Goal: Communication & Community: Share content

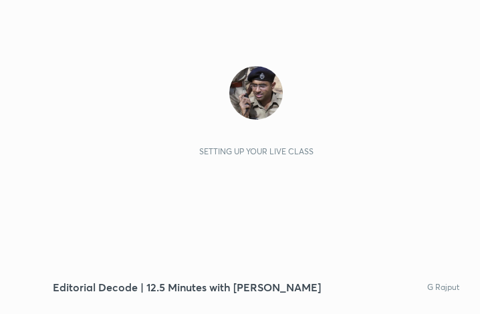
scroll to position [229, 426]
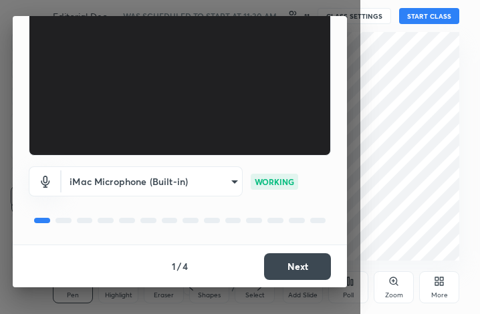
click at [305, 262] on button "Next" at bounding box center [297, 266] width 67 height 27
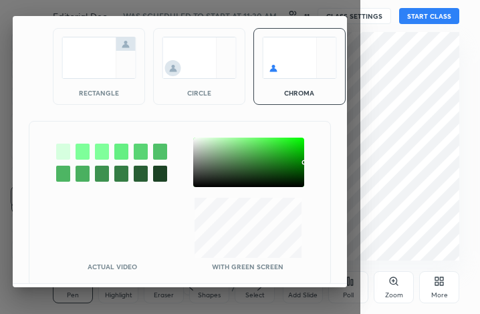
click at [84, 51] on img at bounding box center [98, 58] width 75 height 42
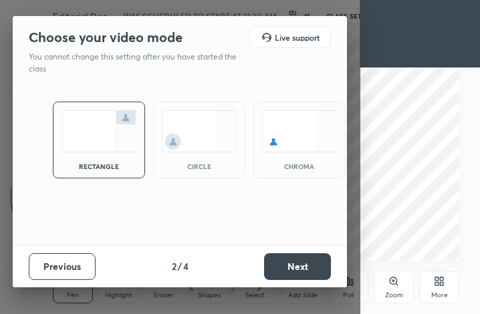
scroll to position [0, 0]
click at [299, 265] on button "Next" at bounding box center [297, 266] width 67 height 27
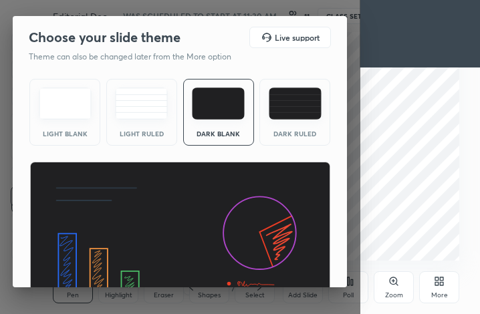
scroll to position [87, 0]
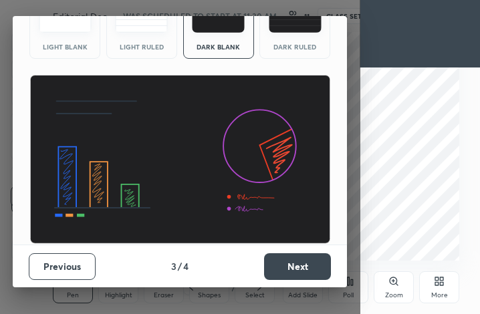
click at [297, 267] on button "Next" at bounding box center [297, 266] width 67 height 27
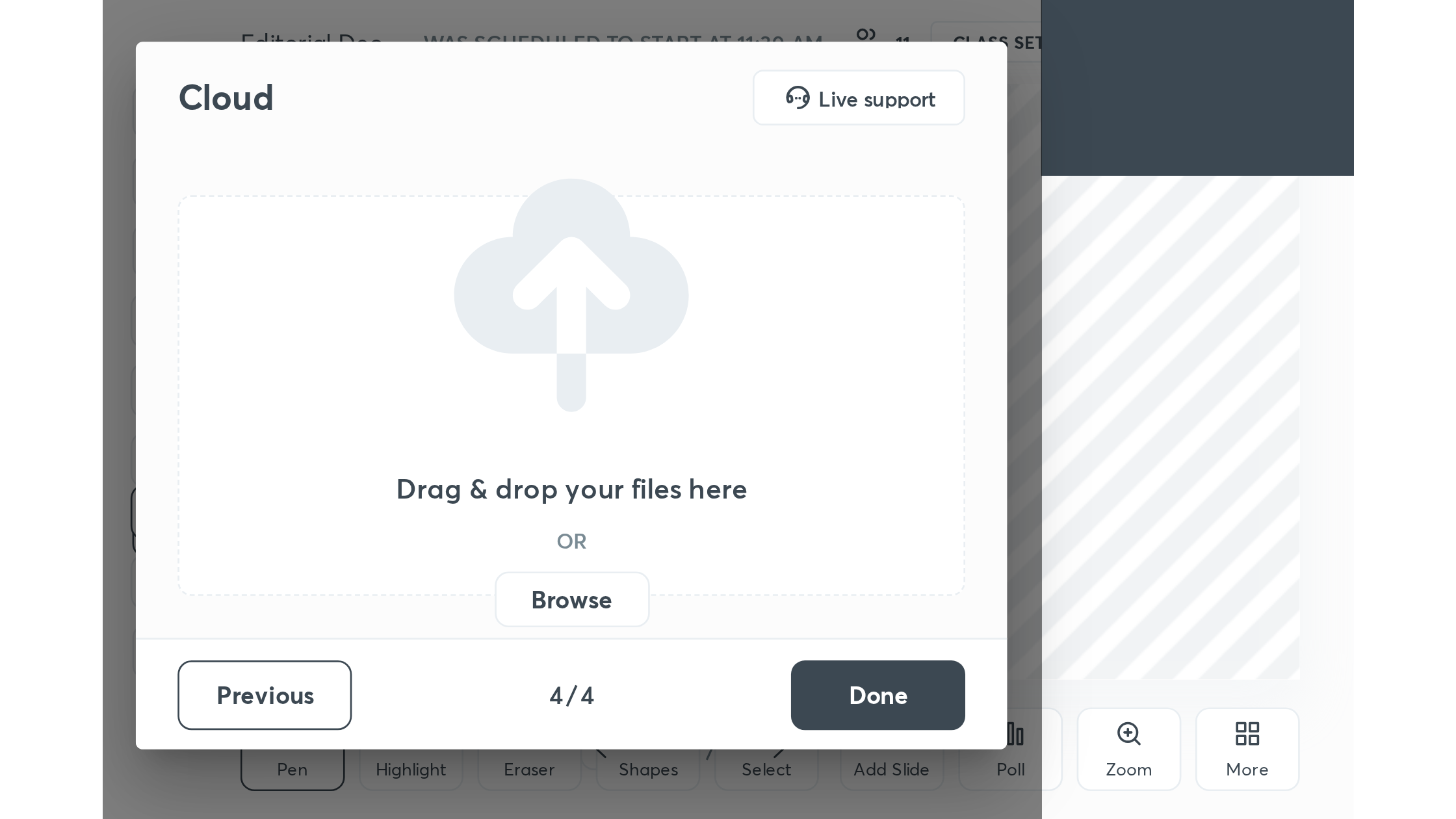
scroll to position [0, 0]
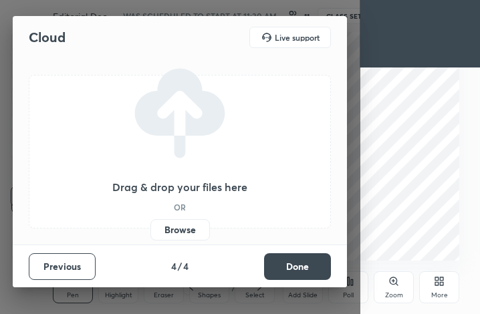
click at [180, 227] on label "Browse" at bounding box center [179, 229] width 59 height 21
click at [150, 227] on input "Browse" at bounding box center [150, 229] width 0 height 21
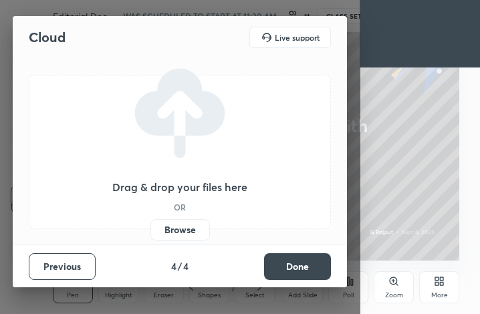
click at [190, 230] on label "Browse" at bounding box center [179, 229] width 59 height 21
click at [150, 230] on input "Browse" at bounding box center [150, 229] width 0 height 21
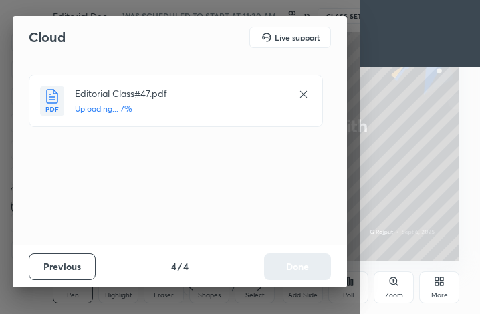
click at [306, 94] on icon at bounding box center [303, 94] width 11 height 11
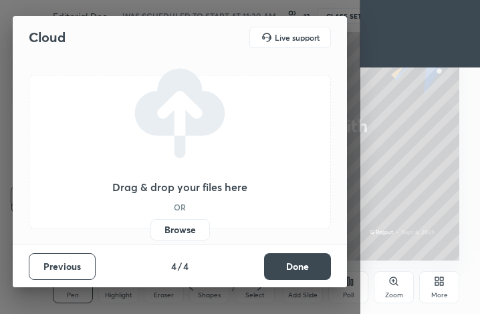
drag, startPoint x: 306, startPoint y: 273, endPoint x: 400, endPoint y: 262, distance: 94.9
click at [307, 273] on button "Done" at bounding box center [297, 266] width 67 height 27
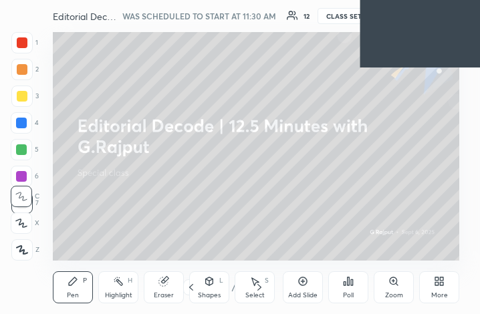
click at [432, 285] on div "More" at bounding box center [439, 287] width 40 height 32
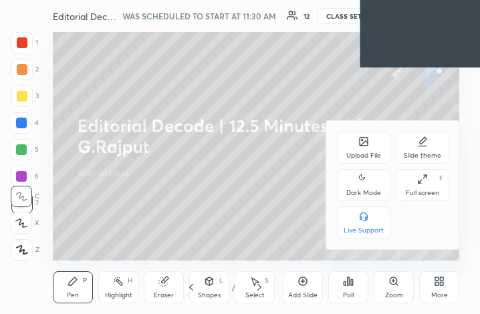
click at [424, 193] on div "Full screen" at bounding box center [422, 193] width 33 height 7
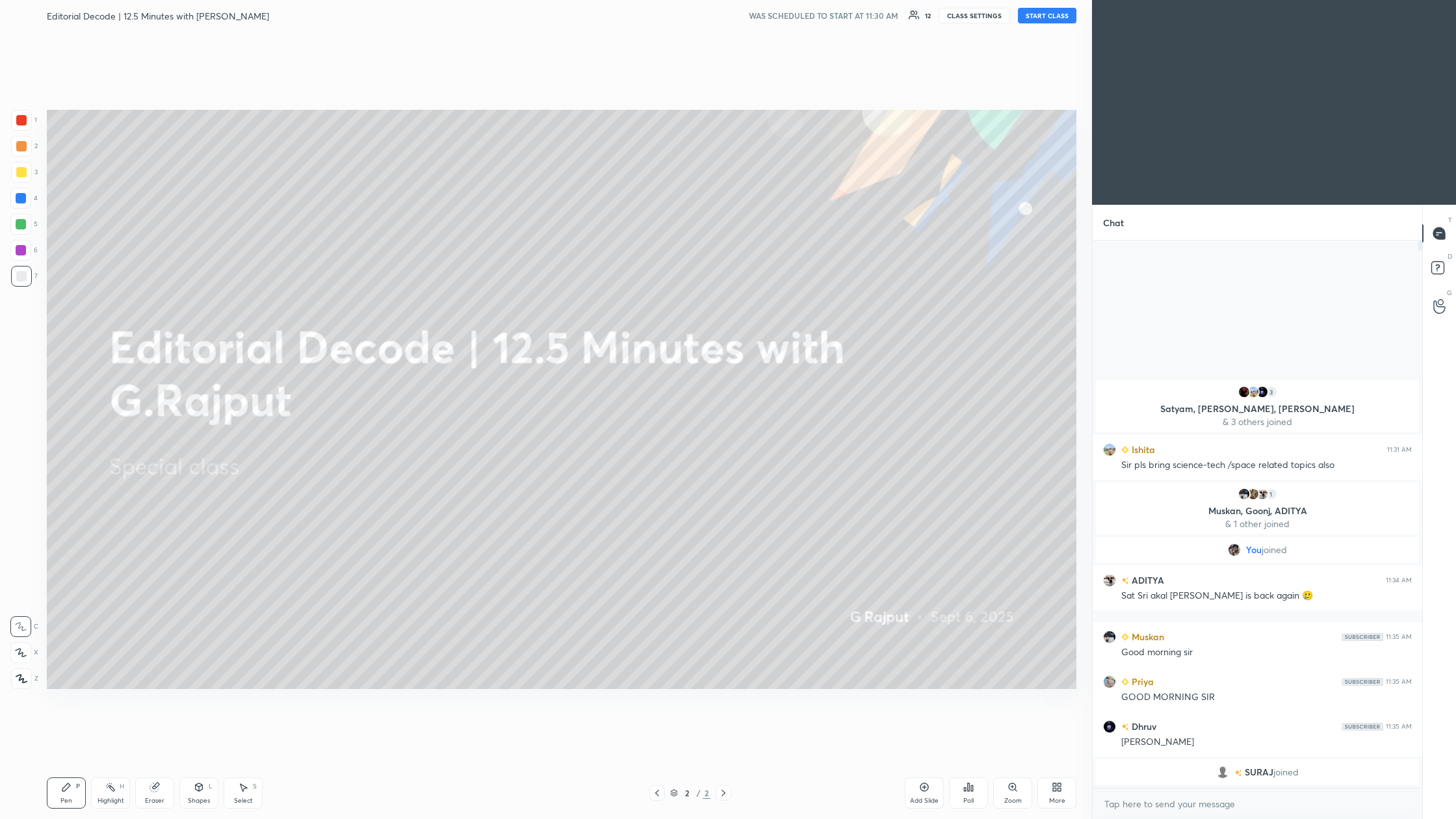
click at [466, 18] on button "START CLASS" at bounding box center [1048, 16] width 58 height 16
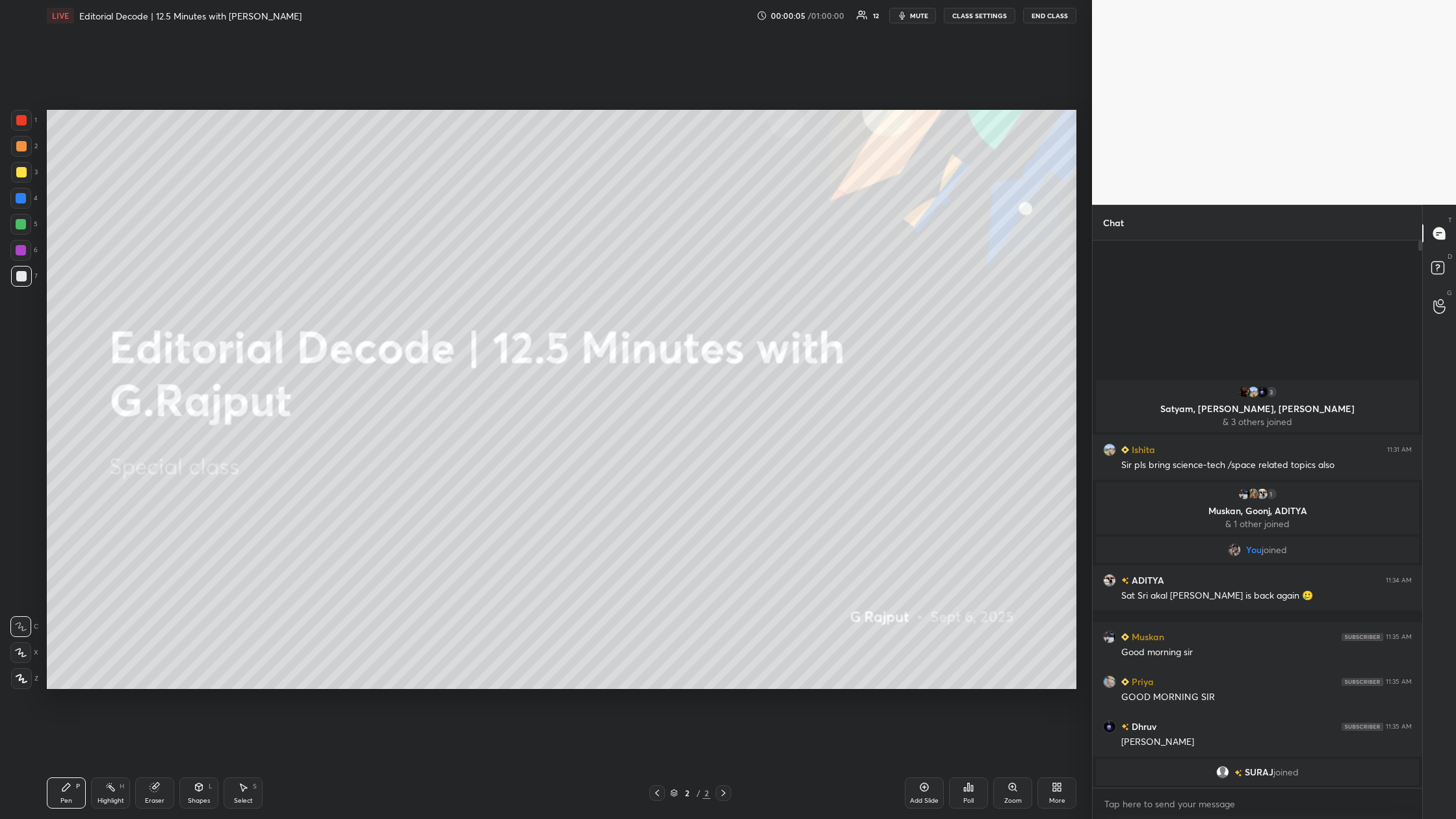
click at [466, 304] on div "More" at bounding box center [1057, 801] width 17 height 7
click at [466, 304] on div "Upload File" at bounding box center [983, 664] width 34 height 7
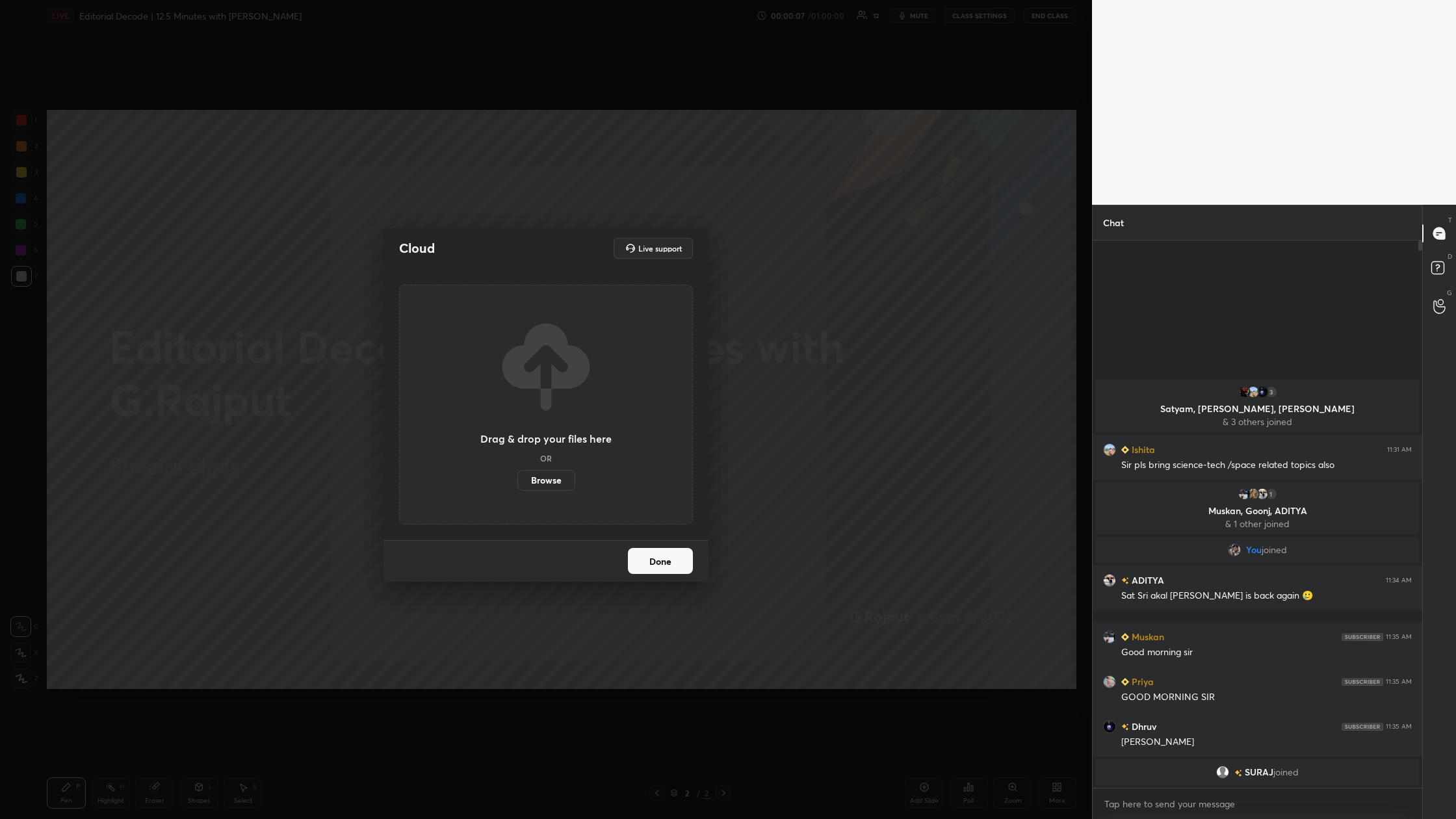
click at [466, 304] on label "Browse" at bounding box center [546, 480] width 57 height 20
click at [466, 304] on input "Browse" at bounding box center [517, 480] width 0 height 20
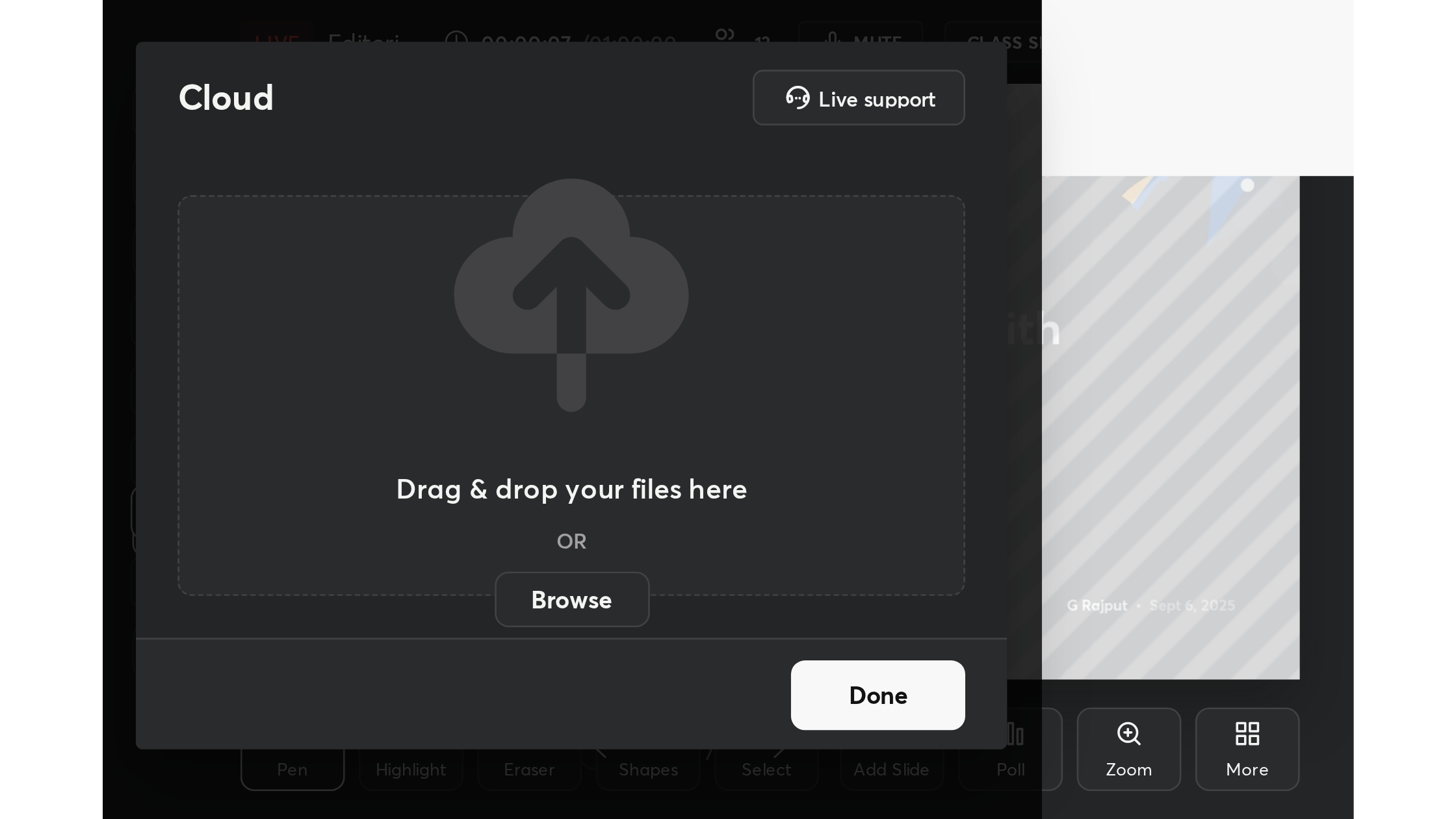
scroll to position [223, 414]
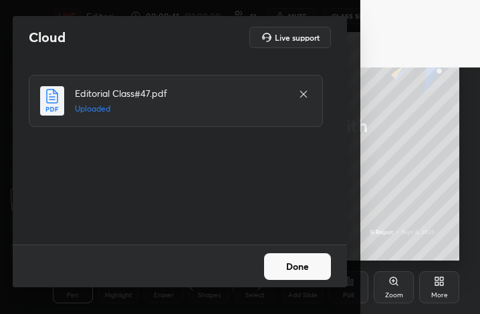
click at [313, 269] on button "Done" at bounding box center [297, 266] width 67 height 27
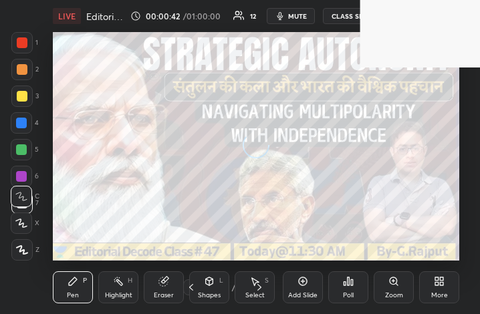
click at [442, 287] on div "More" at bounding box center [439, 287] width 40 height 32
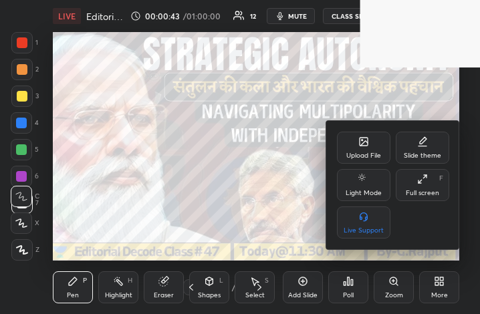
click at [430, 190] on div "Full screen" at bounding box center [422, 193] width 33 height 7
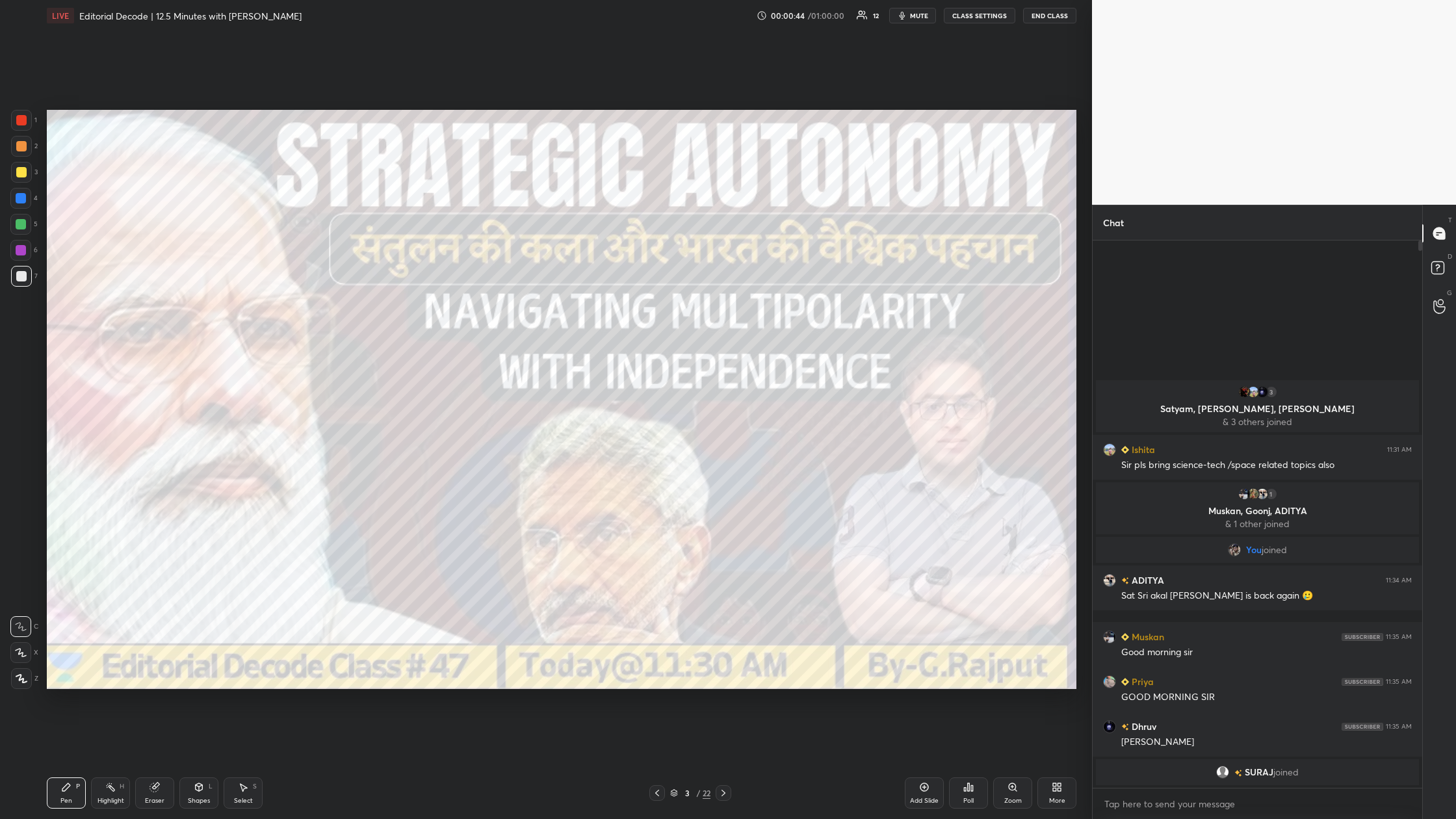
scroll to position [64280, 63971]
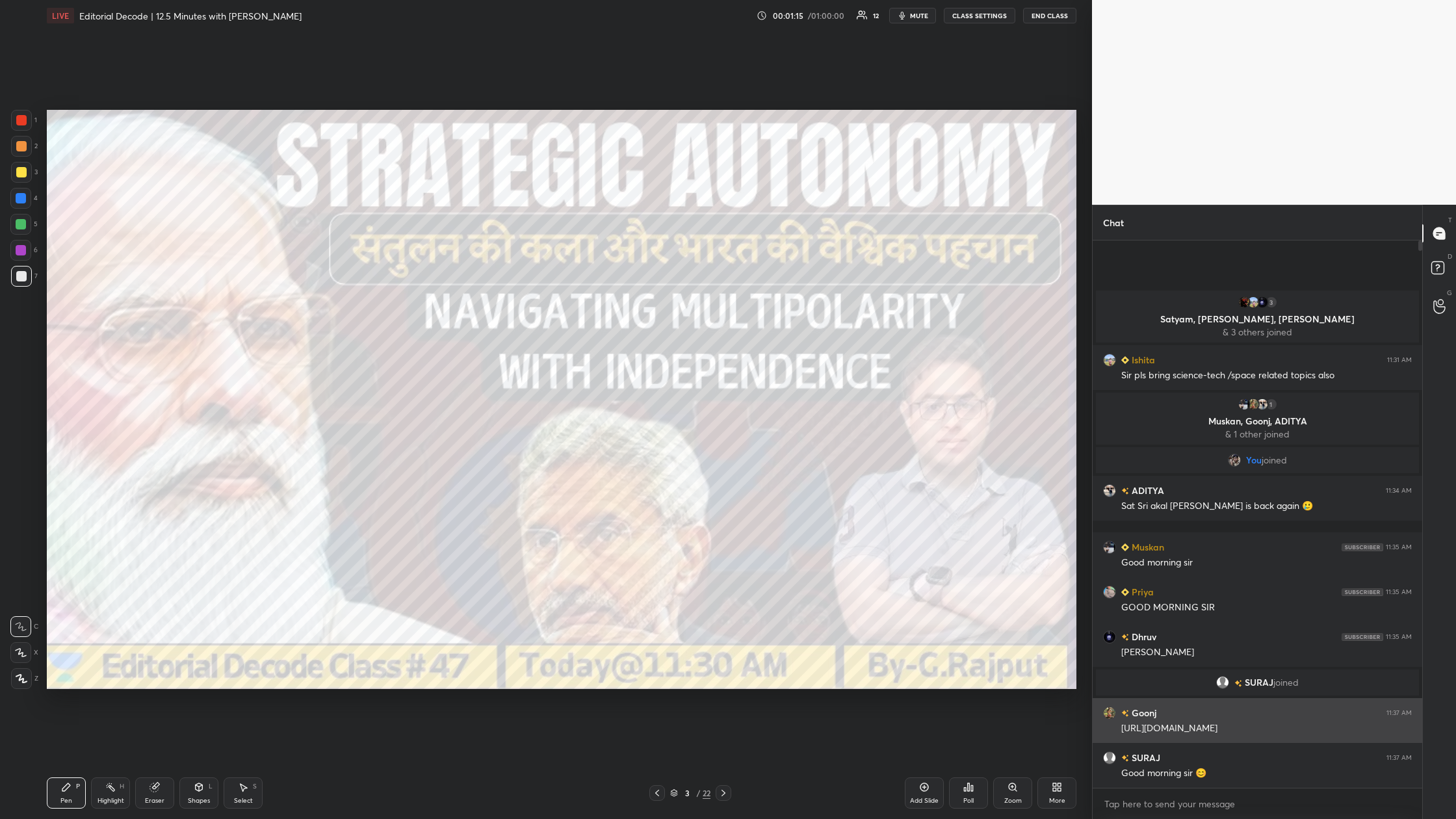
drag, startPoint x: 1219, startPoint y: 730, endPoint x: 1116, endPoint y: 731, distance: 103.0
click at [466, 304] on div "Goonj 11:37 AM [URL][DOMAIN_NAME]" at bounding box center [1258, 721] width 330 height 45
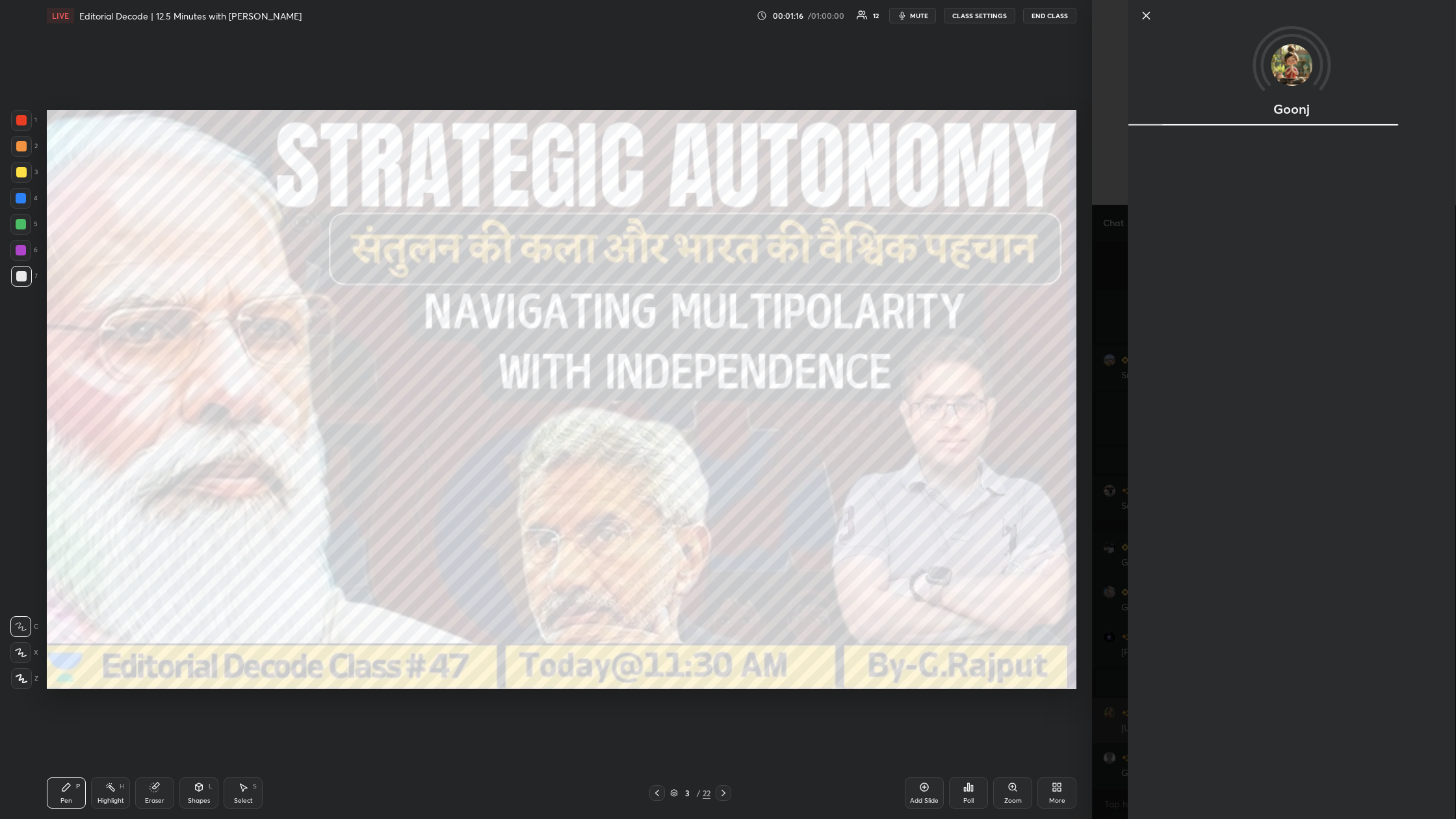
copy div "[URL][DOMAIN_NAME]"
click at [466, 304] on div "Goonj Activity 0 / 10 Qs attempted 0 / 10 Mins watched Report" at bounding box center [1274, 410] width 364 height 819
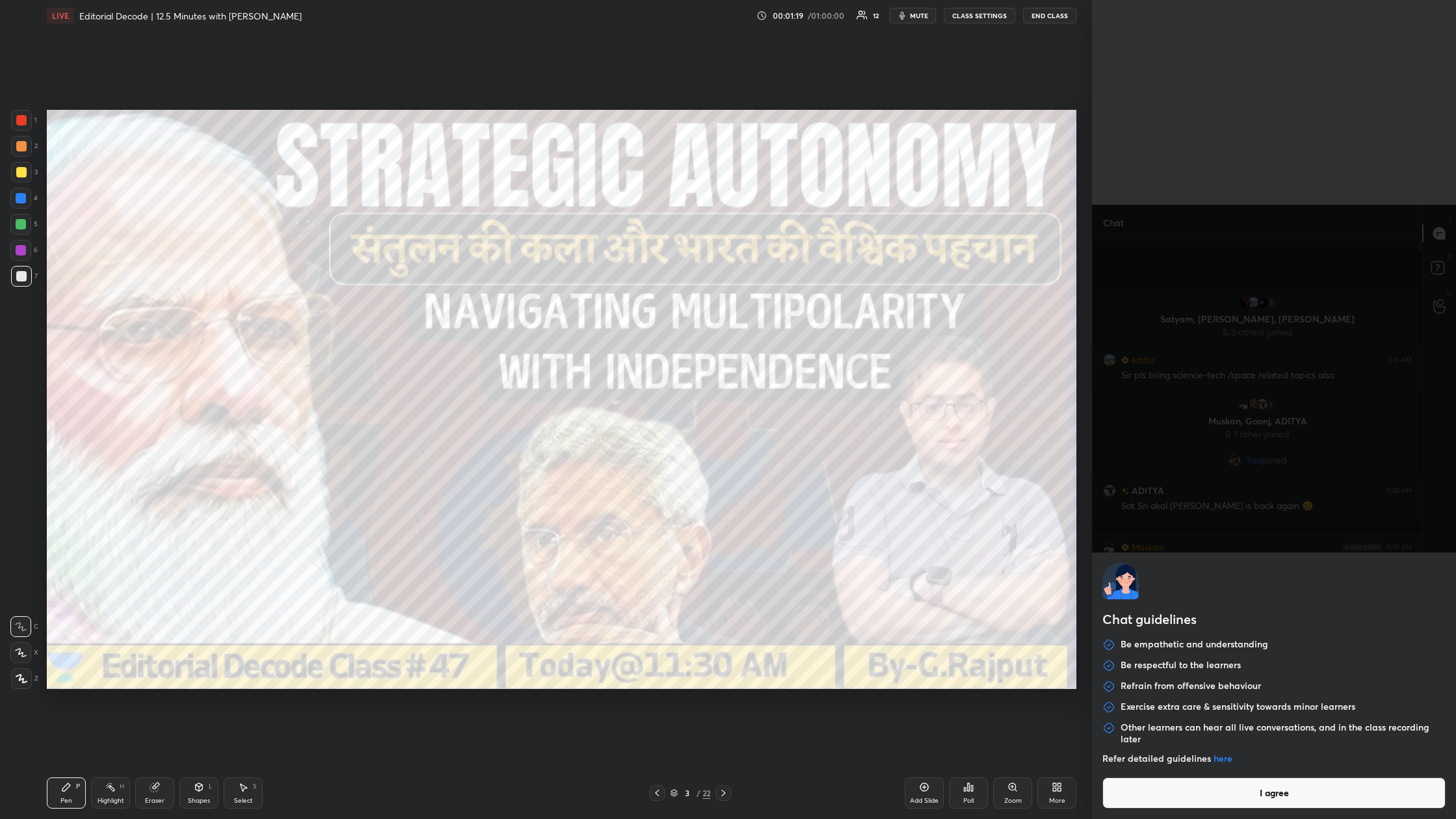
click at [466, 304] on body "1 2 3 4 5 6 7 C X Z C X Z E E Erase all H H LIVE Editorial Decode | 12.5 Minute…" at bounding box center [728, 410] width 1456 height 819
click at [466, 304] on button "I agree" at bounding box center [1274, 793] width 343 height 31
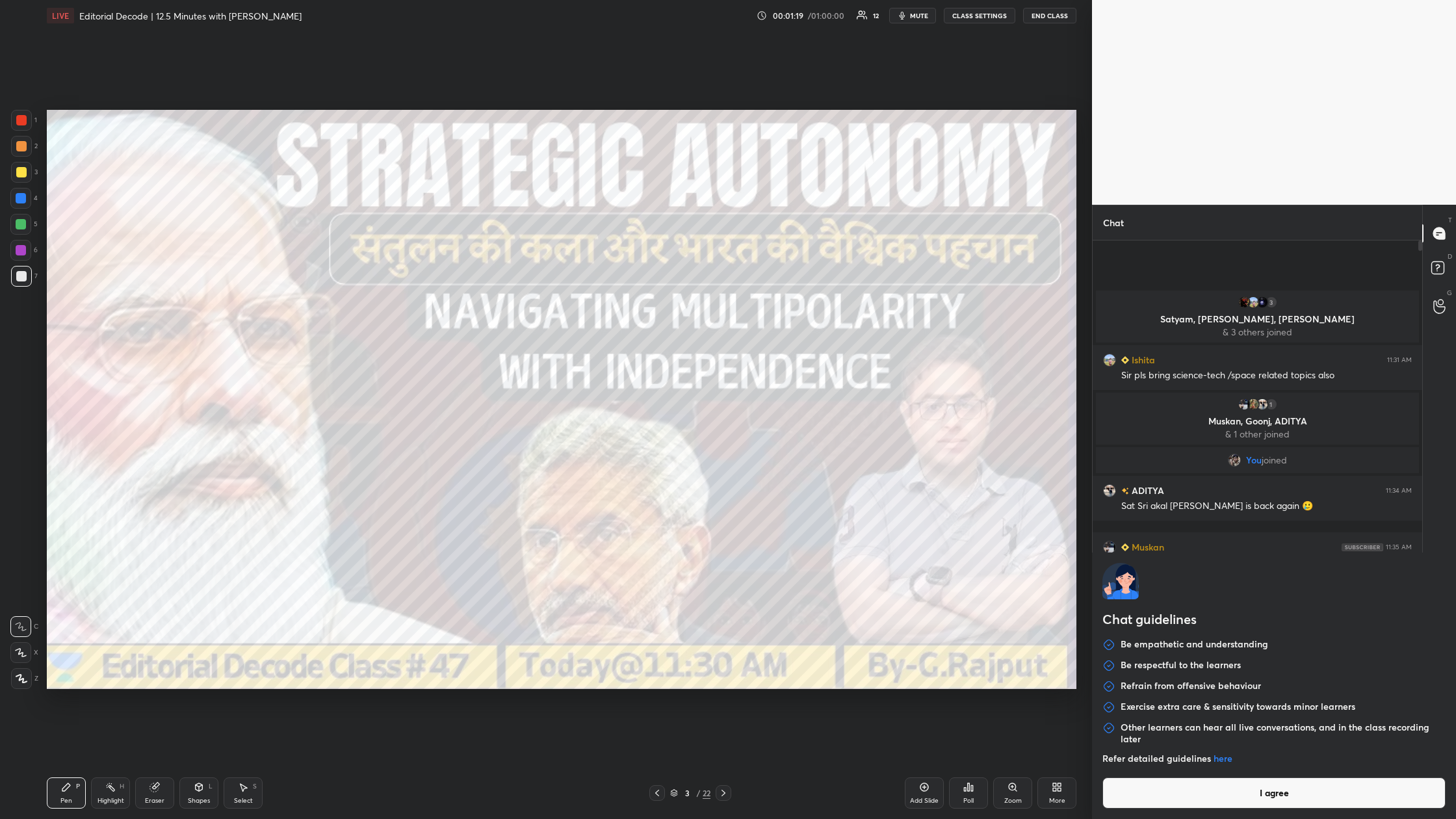
type textarea "x"
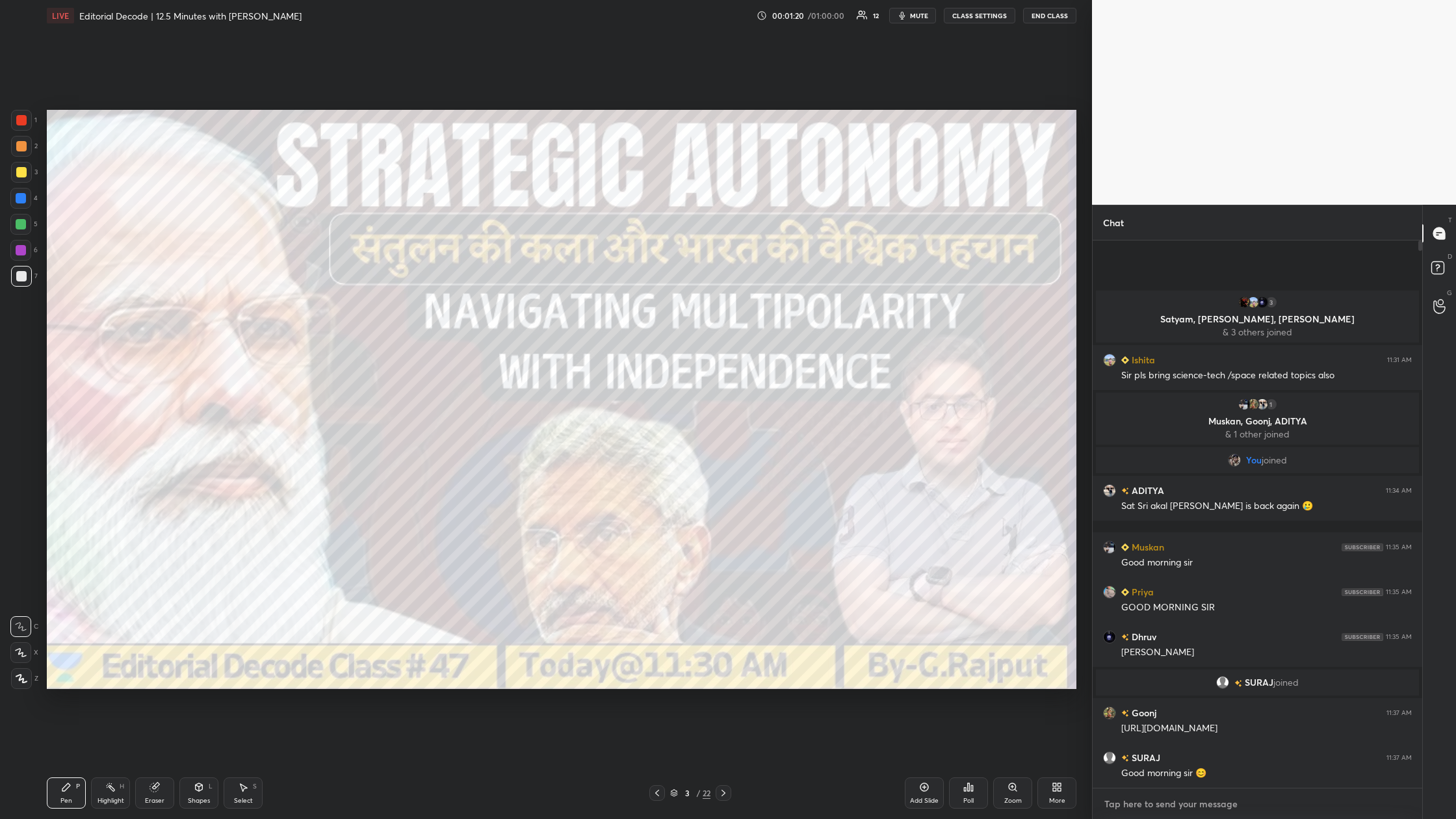
paste textarea "[URL][DOMAIN_NAME]"
type textarea "[URL][DOMAIN_NAME]"
type textarea "x"
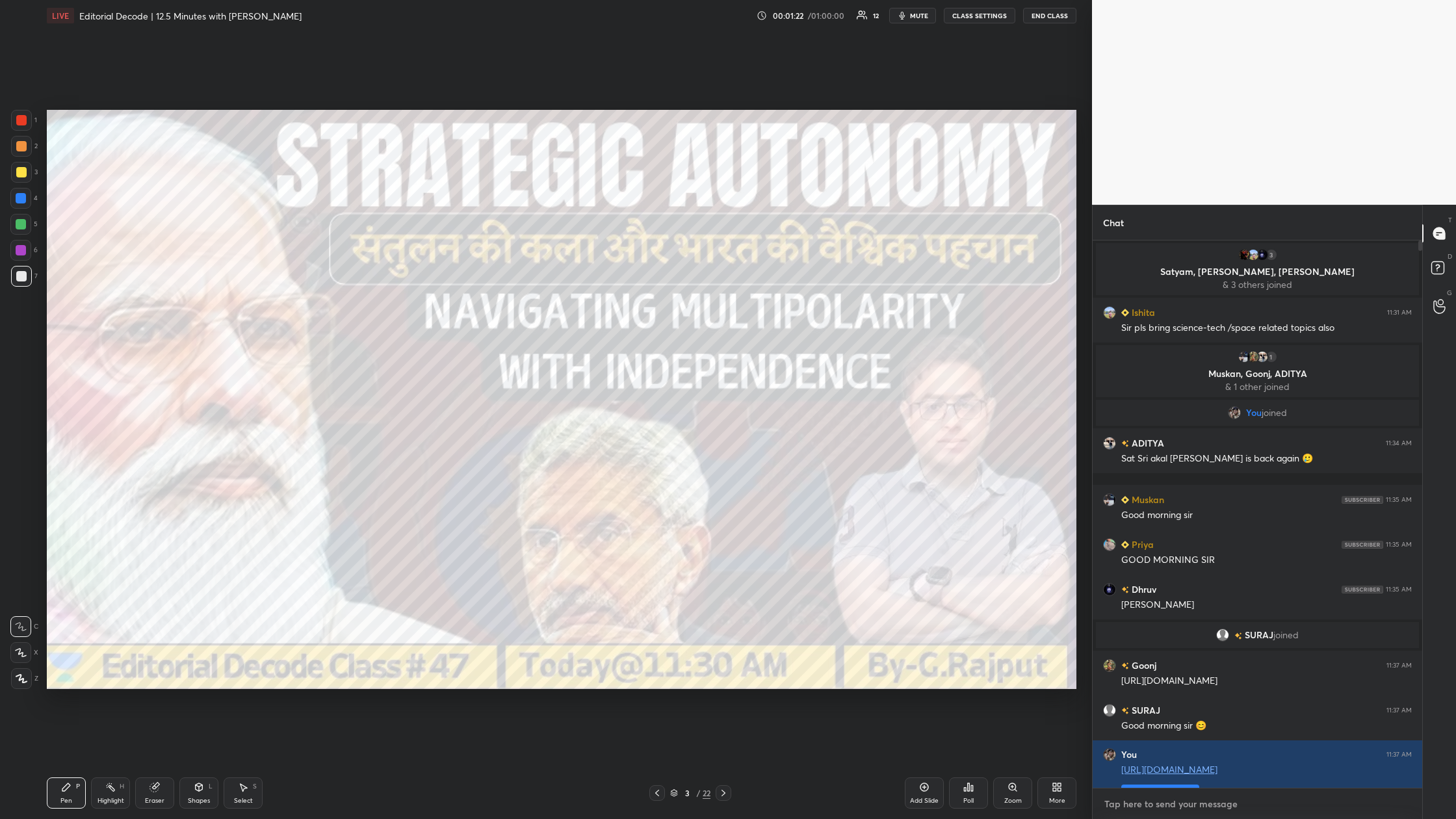
scroll to position [25, 0]
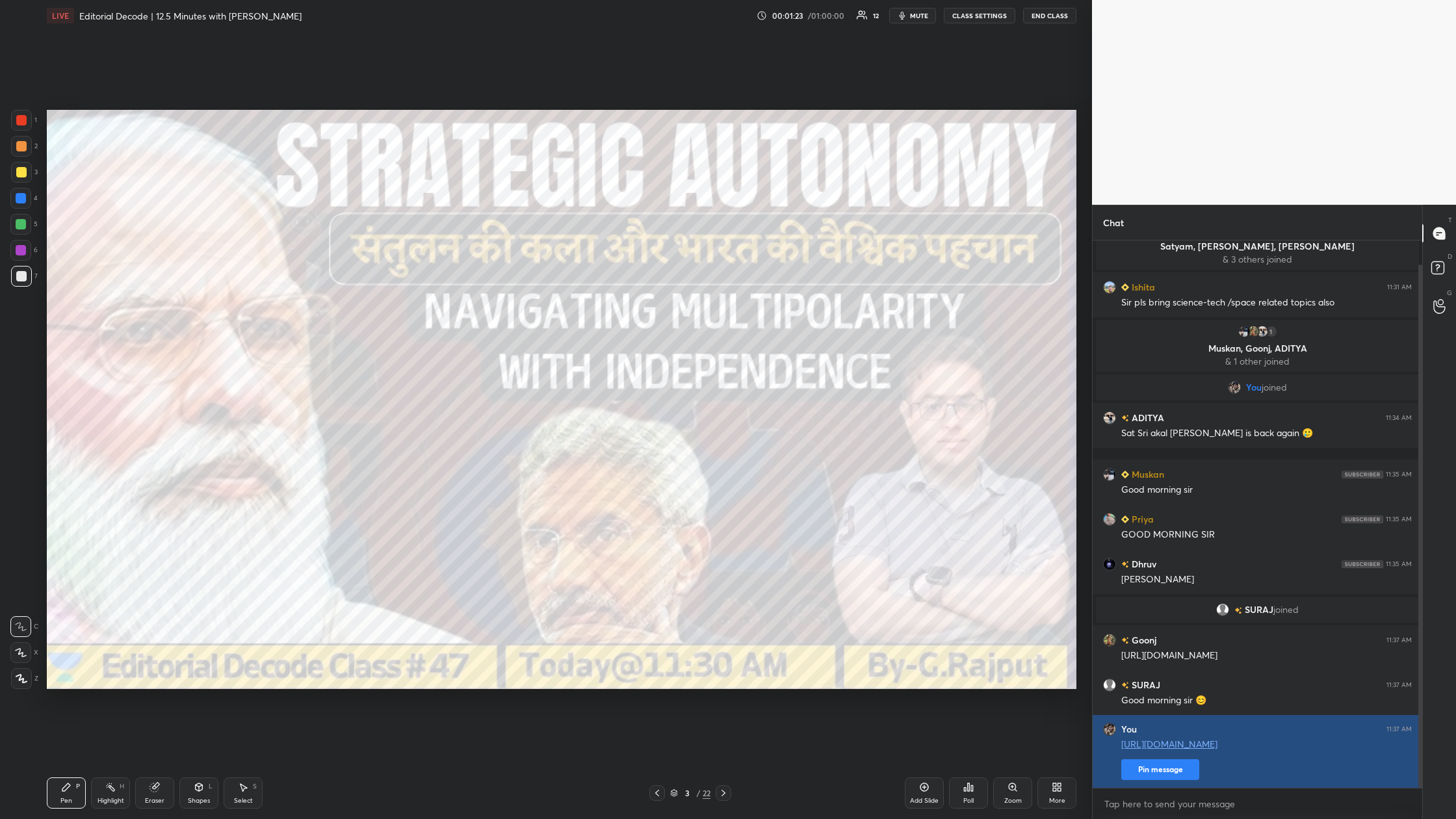
type textarea "x"
click at [466, 304] on button "Pin message" at bounding box center [1160, 769] width 78 height 20
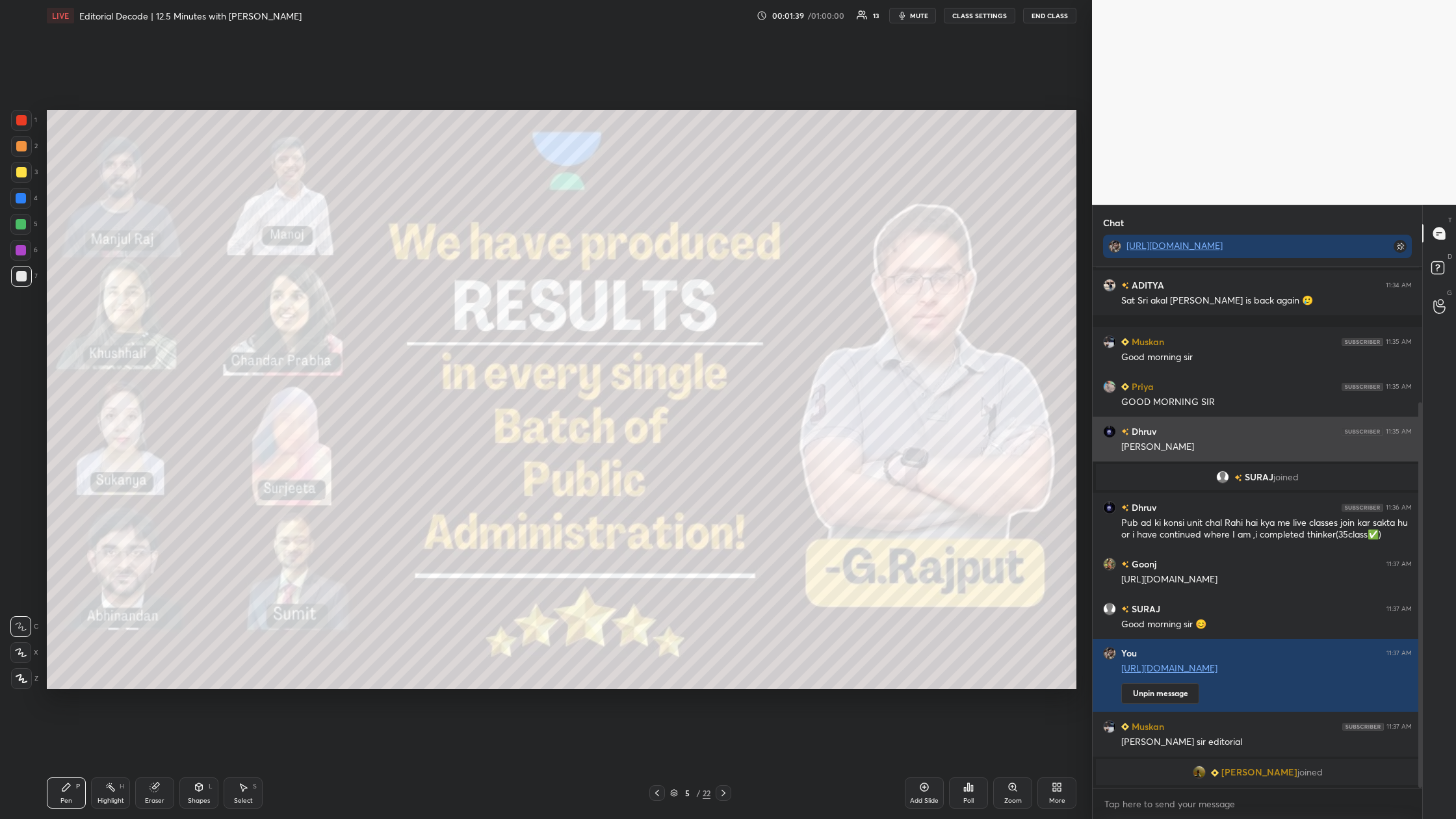
scroll to position [200, 0]
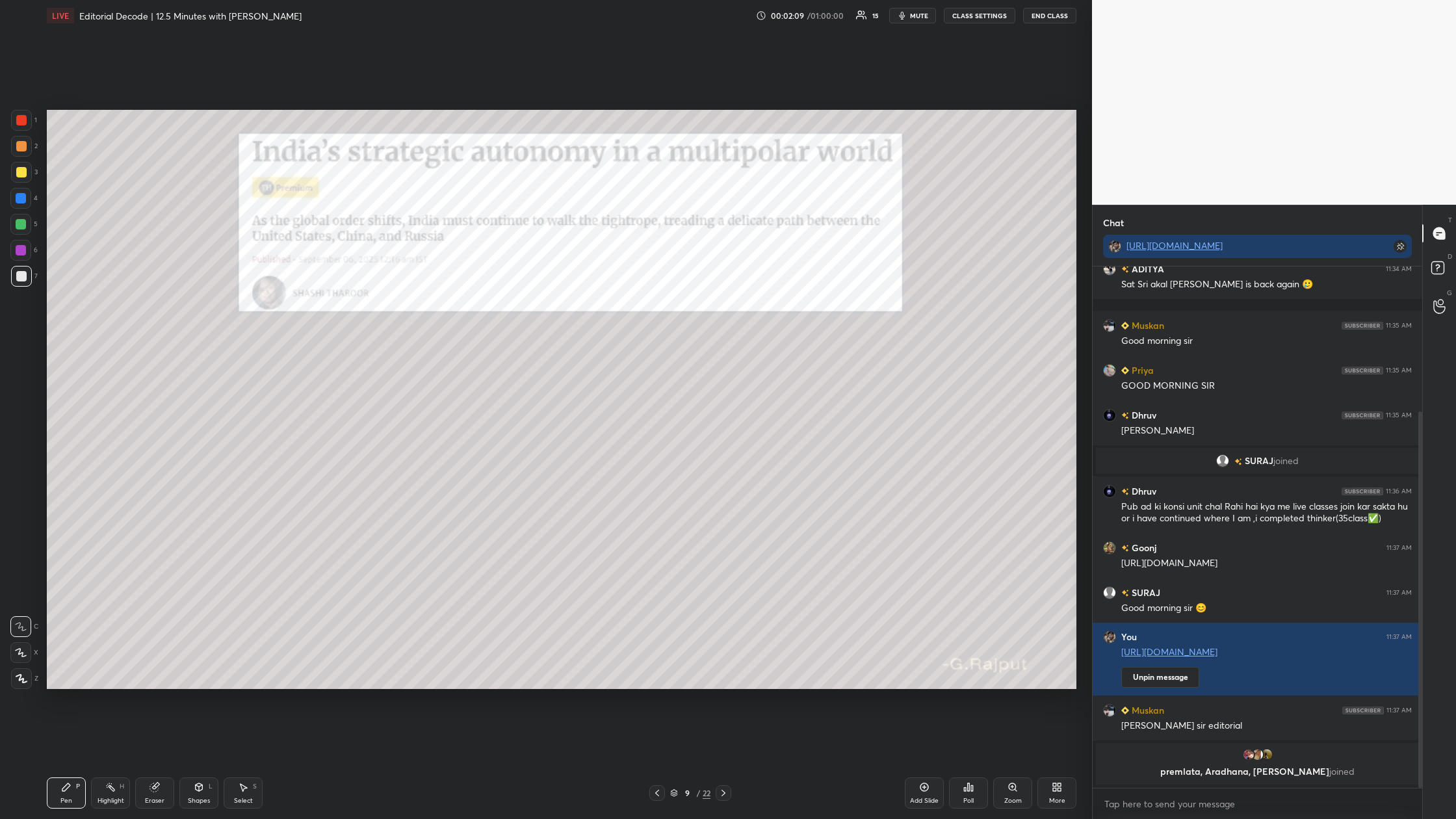
drag, startPoint x: 20, startPoint y: 121, endPoint x: 42, endPoint y: 130, distance: 23.8
click at [20, 121] on div at bounding box center [21, 120] width 11 height 11
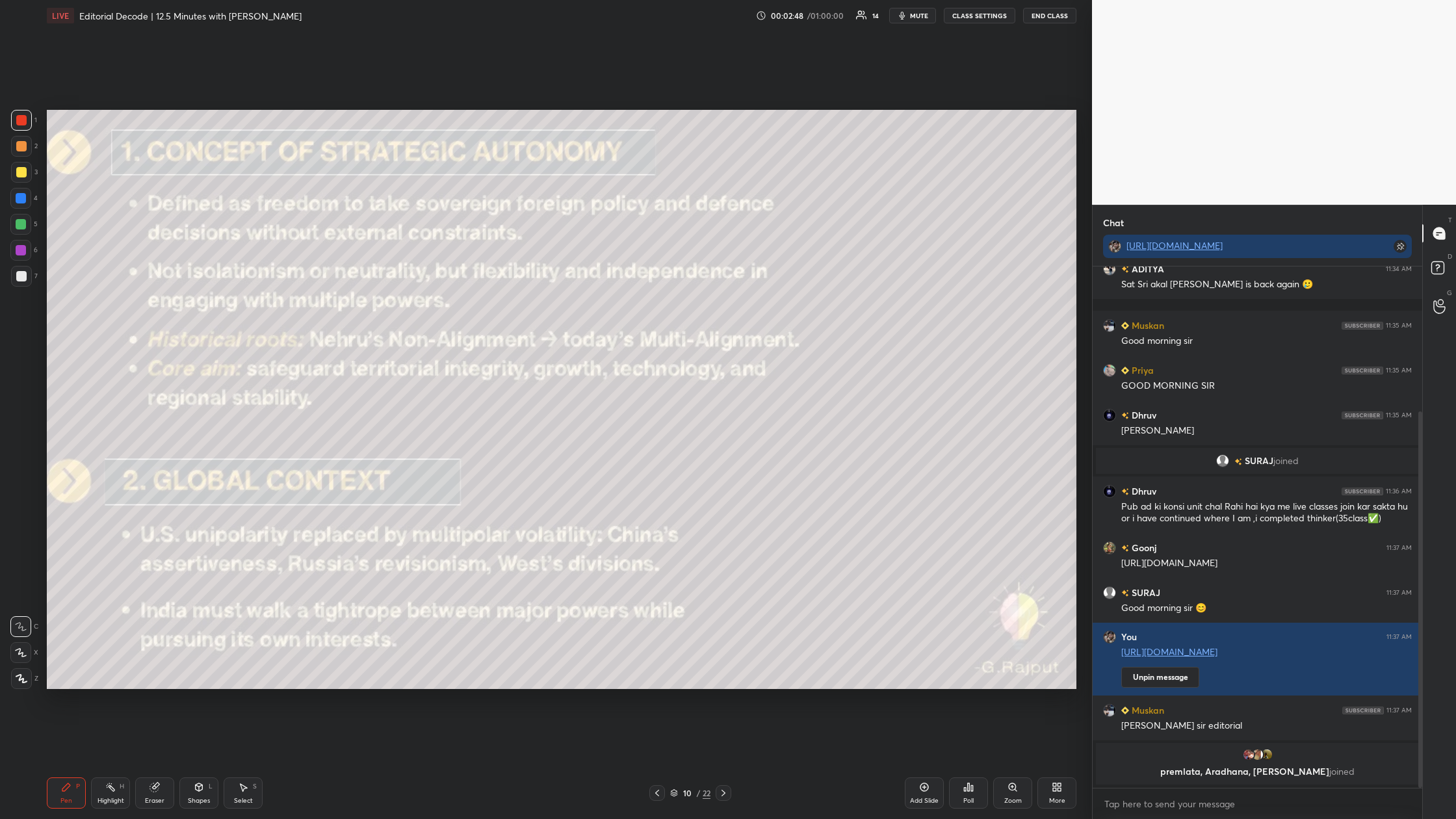
click at [466, 304] on div "Add Slide" at bounding box center [924, 793] width 39 height 31
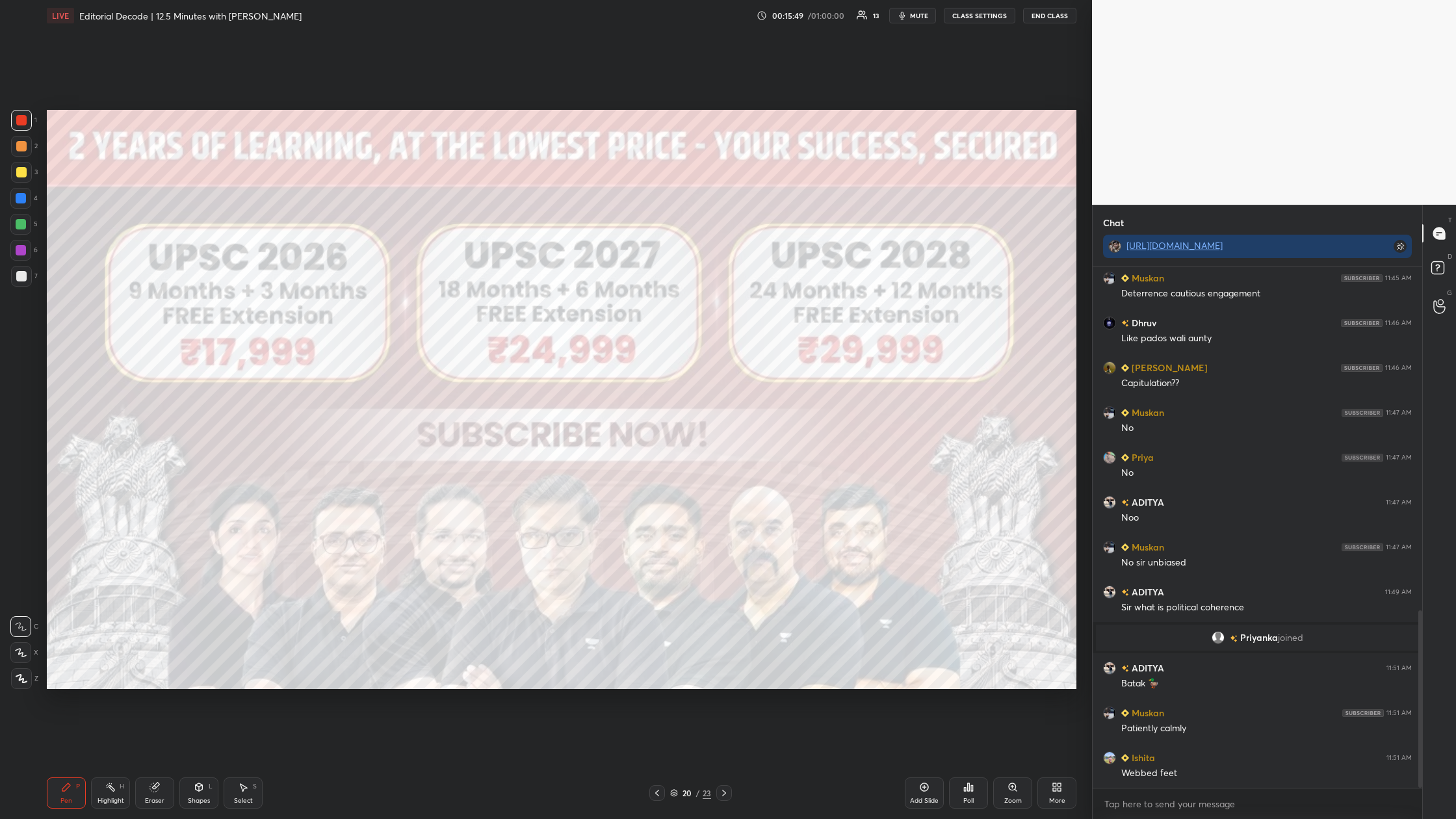
scroll to position [1011, 0]
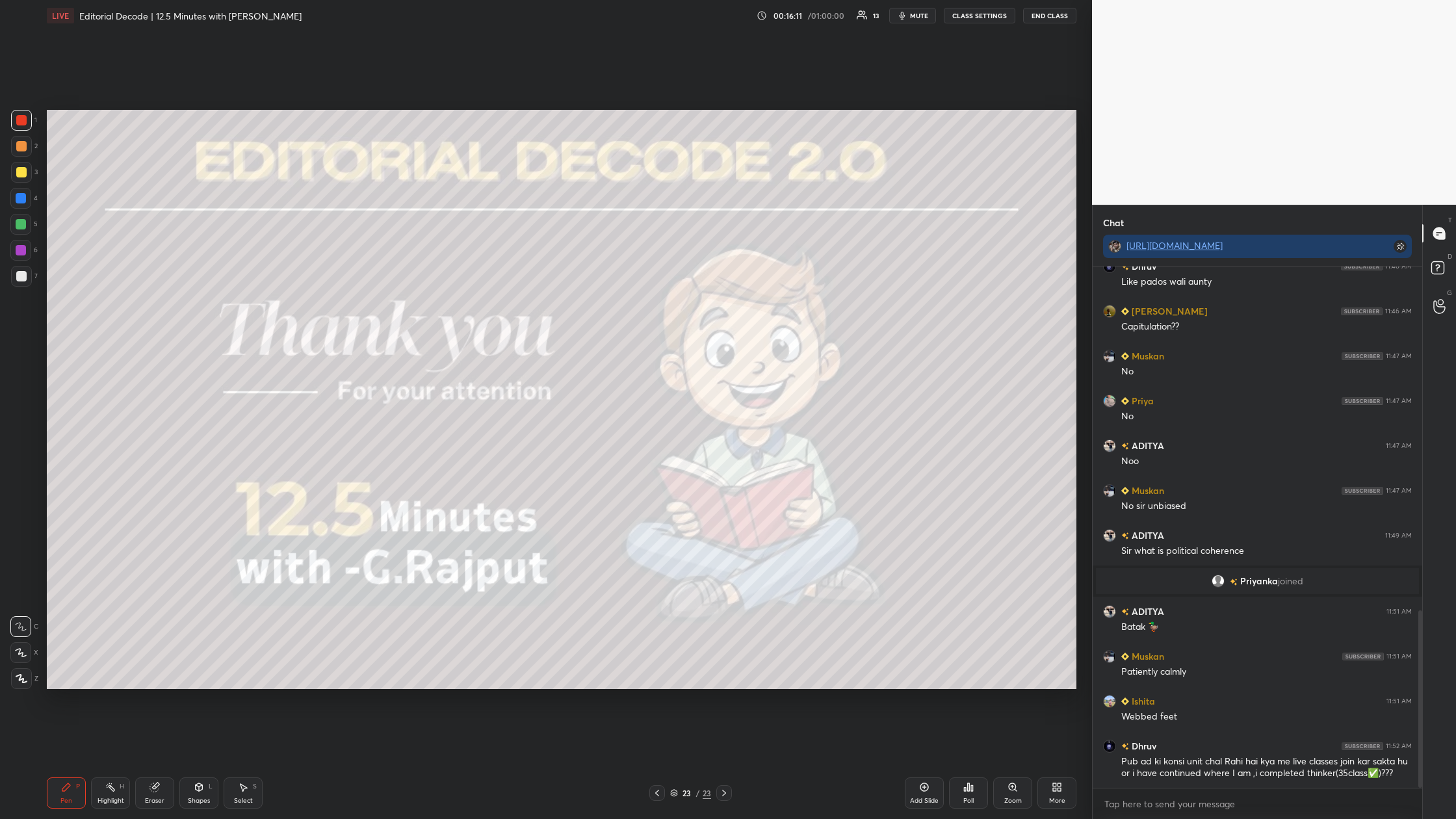
drag, startPoint x: 926, startPoint y: 801, endPoint x: 927, endPoint y: 717, distance: 84.0
click at [466, 304] on div "Add Slide" at bounding box center [924, 801] width 28 height 7
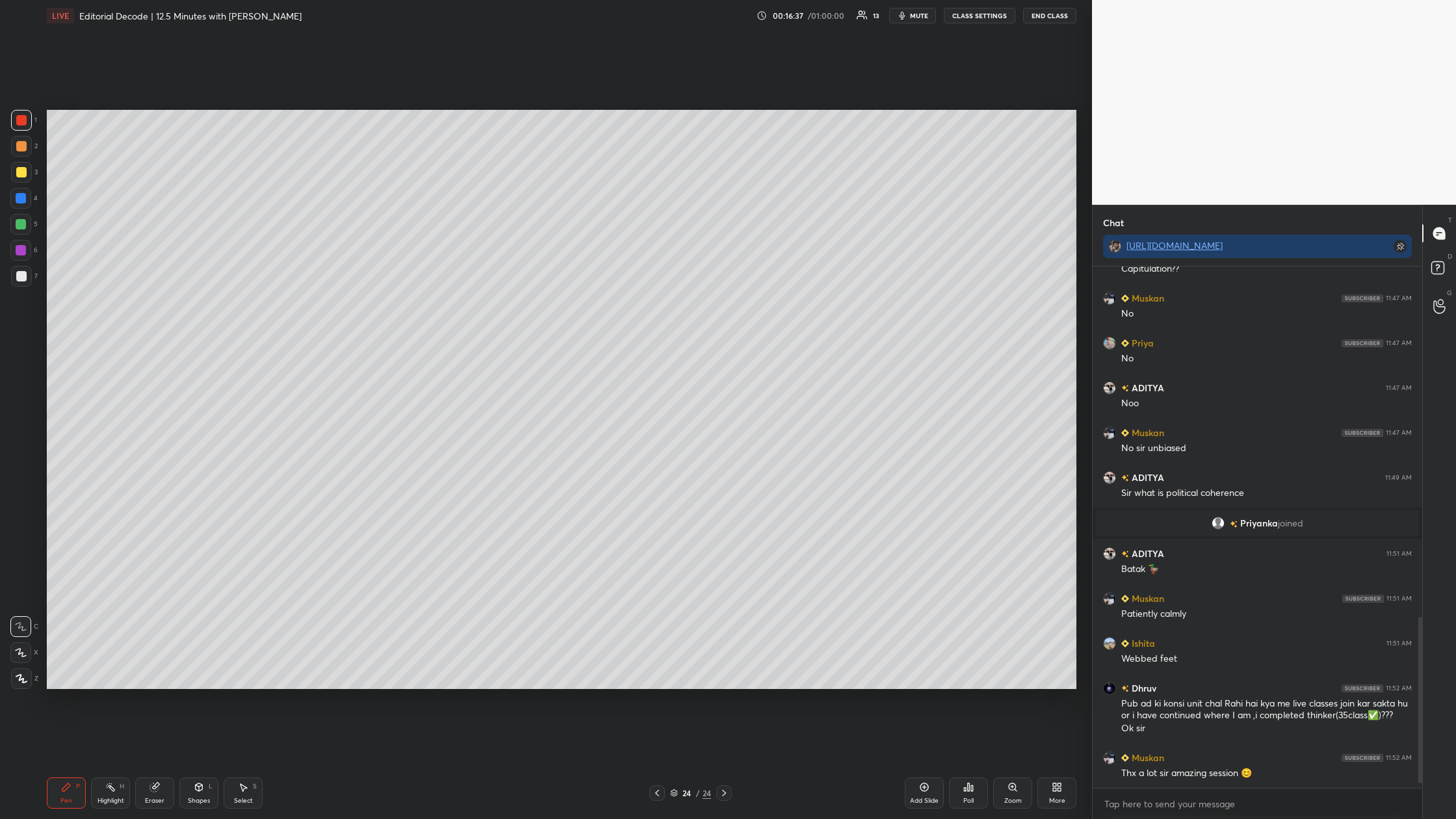
scroll to position [1114, 0]
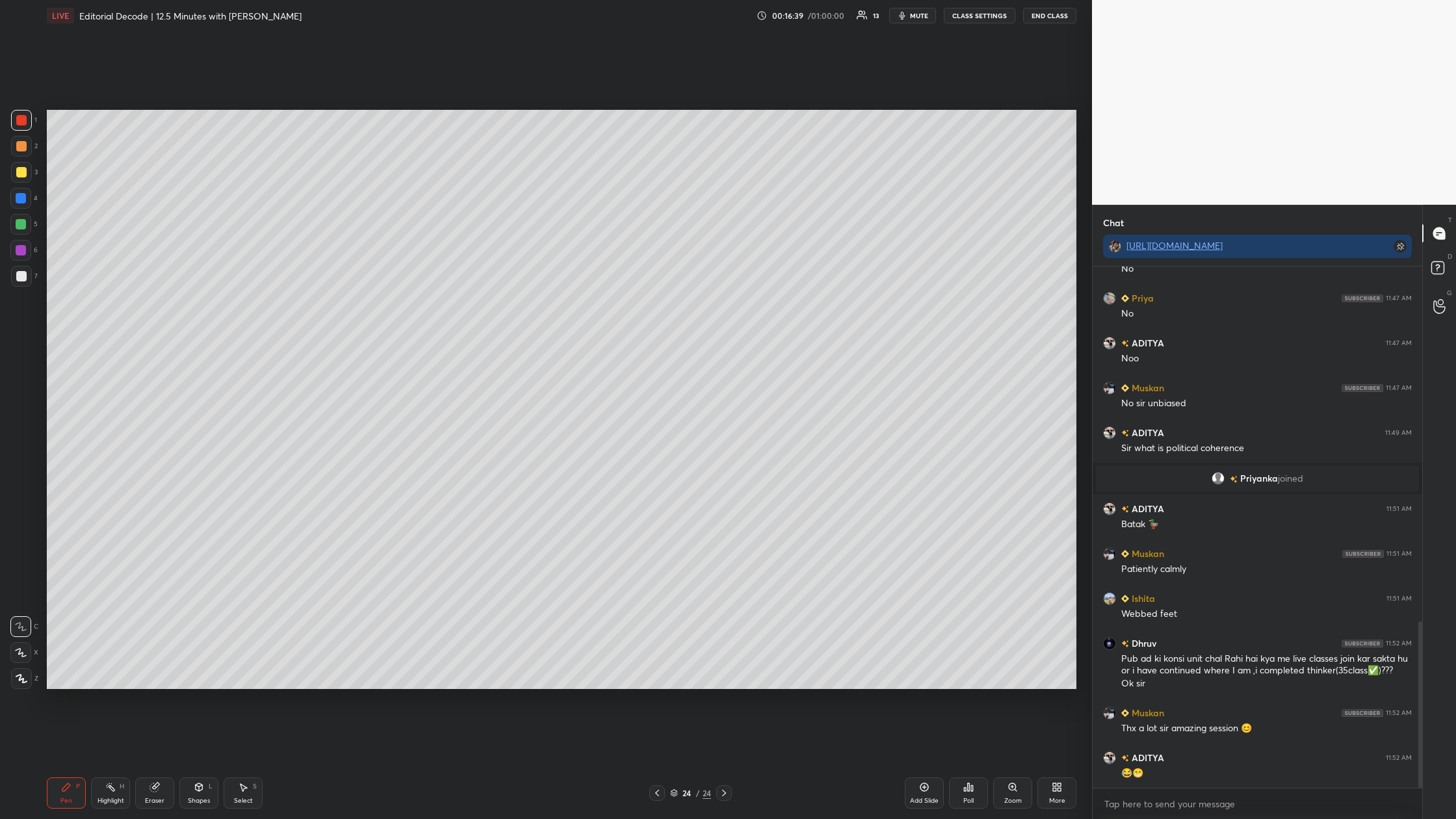
drag, startPoint x: 1057, startPoint y: 13, endPoint x: 1057, endPoint y: 754, distance: 741.0
click at [466, 13] on button "End Class" at bounding box center [1049, 16] width 53 height 16
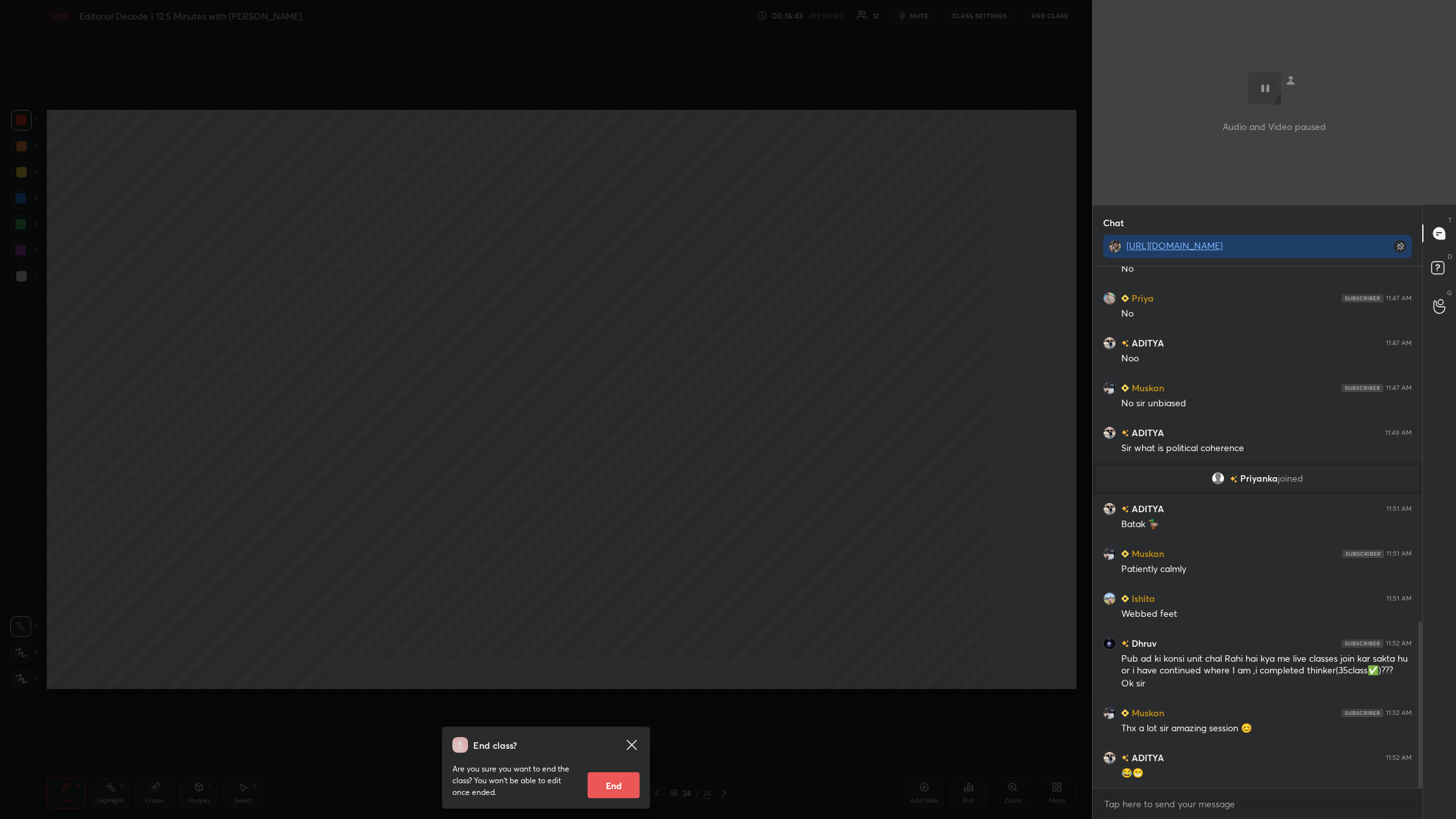
click at [466, 304] on button "End" at bounding box center [613, 785] width 52 height 26
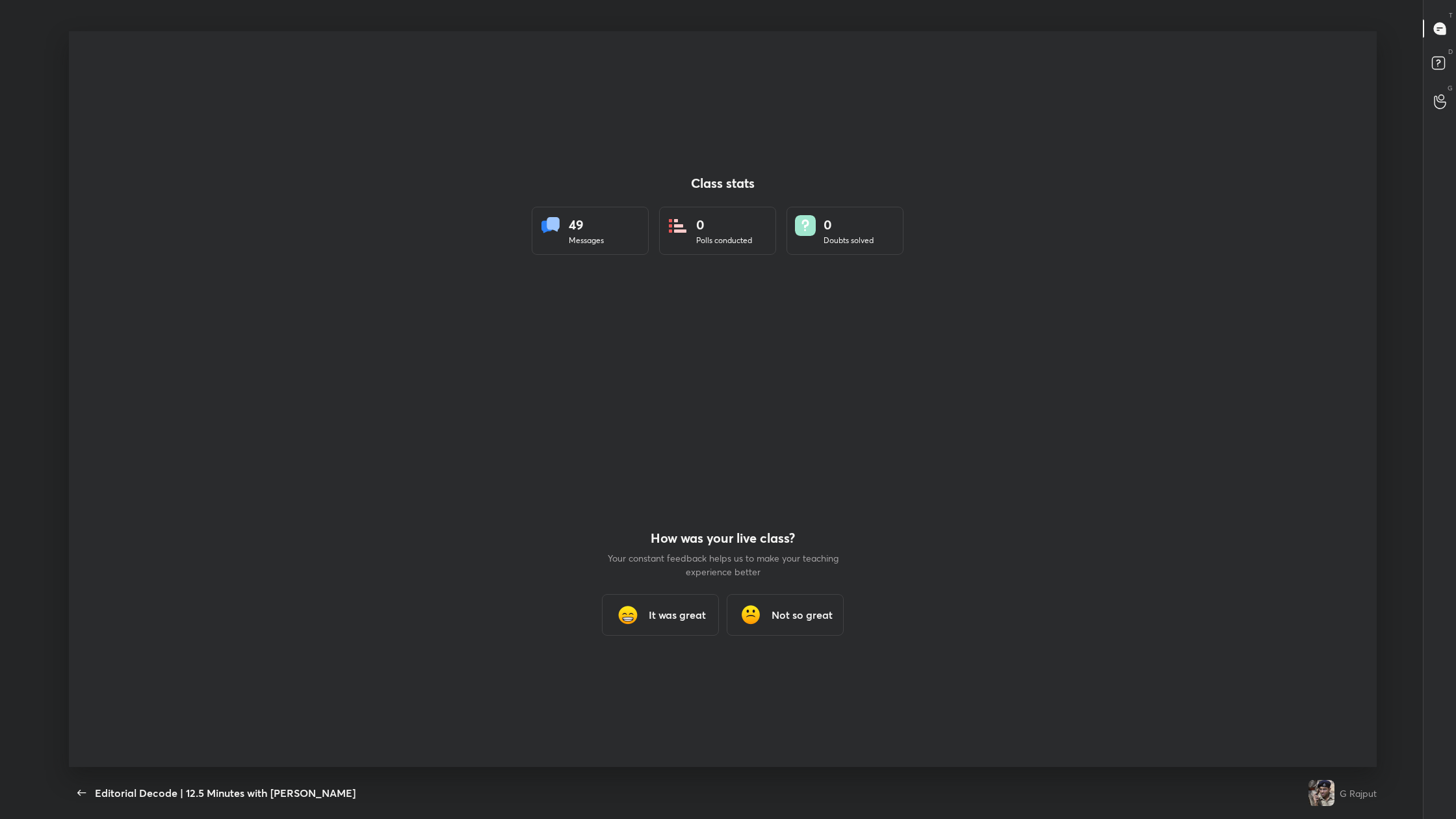
scroll to position [736, 1446]
click at [466, 304] on h3 "It was great" at bounding box center [677, 615] width 57 height 16
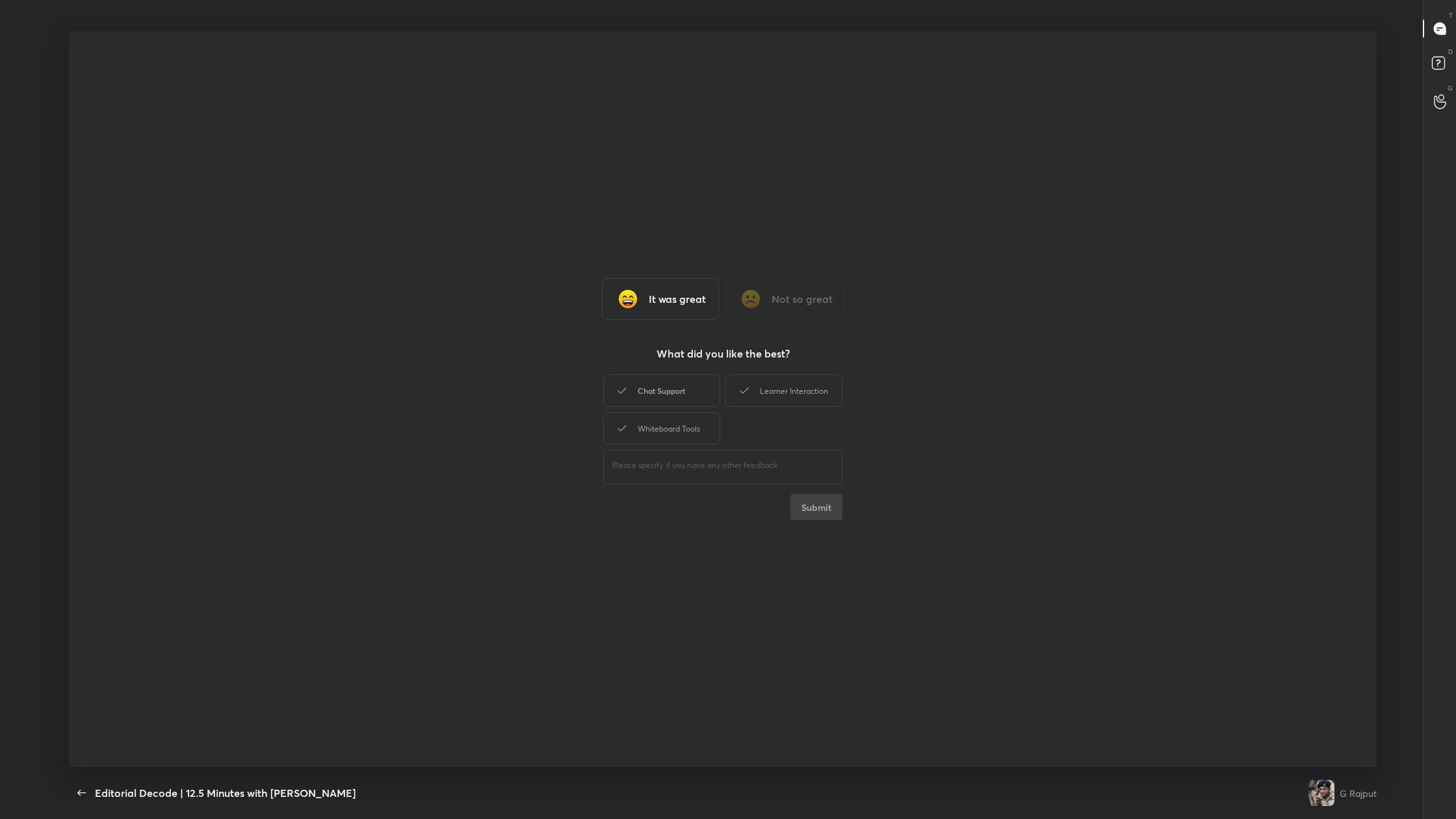
click at [466, 304] on div "Chat Support" at bounding box center [661, 390] width 117 height 32
click at [466, 304] on icon at bounding box center [744, 391] width 16 height 16
click at [466, 304] on div "Whiteboard Tools" at bounding box center [661, 428] width 117 height 32
click at [466, 304] on button "Submit" at bounding box center [816, 507] width 52 height 26
type textarea "x"
